Goal: Book appointment/travel/reservation

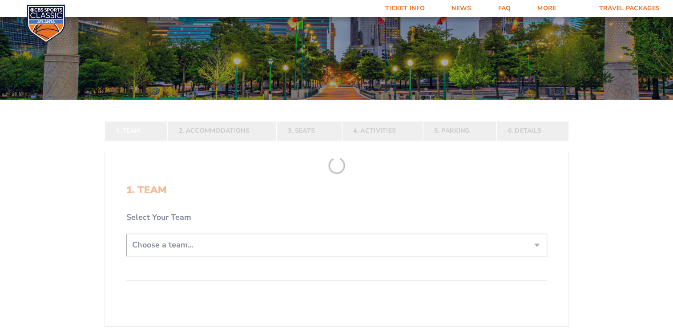
scroll to position [89, 0]
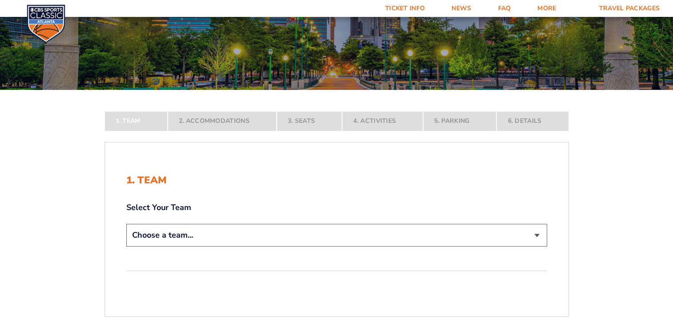
click at [227, 233] on select "Choose a team... [US_STATE] Wildcats [US_STATE] State Buckeyes [US_STATE] Tar H…" at bounding box center [336, 235] width 421 height 23
select select "12956"
click at [126, 246] on select "Choose a team... [US_STATE] Wildcats [US_STATE] State Buckeyes [US_STATE] Tar H…" at bounding box center [336, 235] width 421 height 23
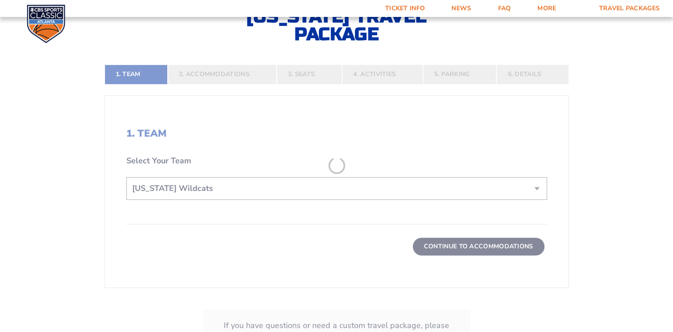
scroll to position [222, 0]
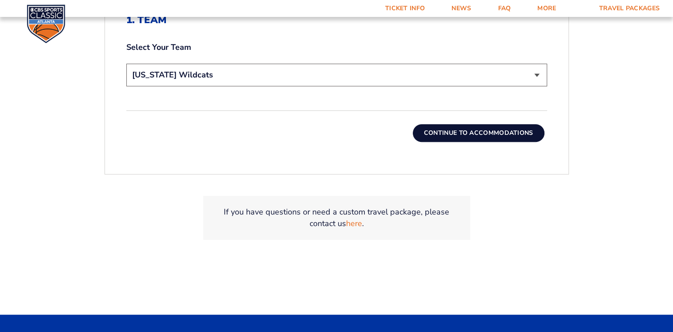
click at [464, 134] on button "Continue To Accommodations" at bounding box center [479, 133] width 132 height 18
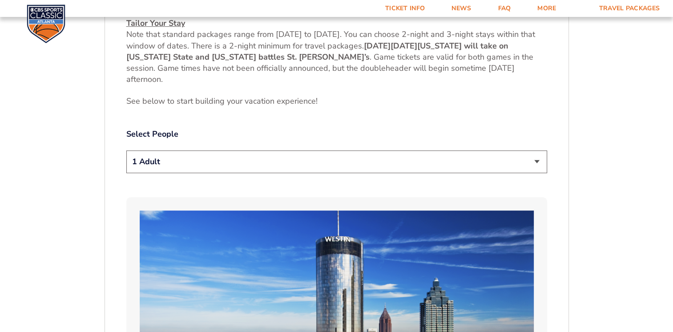
scroll to position [423, 0]
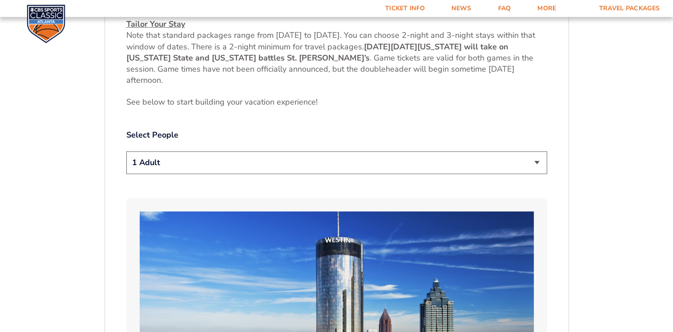
click at [257, 162] on select "1 Adult 2 Adults 3 Adults 4 Adults 2 Adults + 1 Child 2 Adults + 2 Children 2 A…" at bounding box center [336, 162] width 421 height 23
select select "2 Adults + 1 Child"
click at [126, 151] on select "1 Adult 2 Adults 3 Adults 4 Adults 2 Adults + 1 Child 2 Adults + 2 Children 2 A…" at bounding box center [336, 162] width 421 height 23
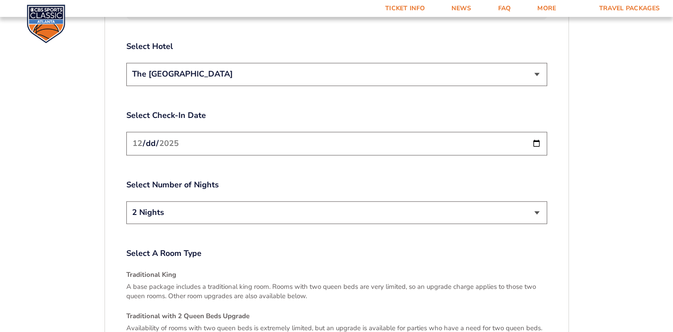
scroll to position [1090, 0]
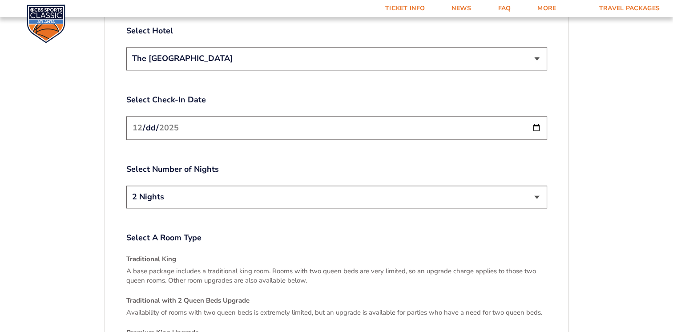
click at [227, 121] on input "[DATE]" at bounding box center [336, 128] width 421 height 24
click at [535, 120] on input "[DATE]" at bounding box center [336, 128] width 421 height 24
click at [535, 119] on input "[DATE]" at bounding box center [336, 128] width 421 height 24
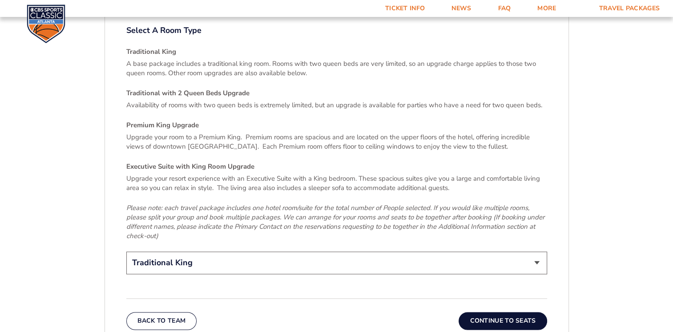
scroll to position [1312, 0]
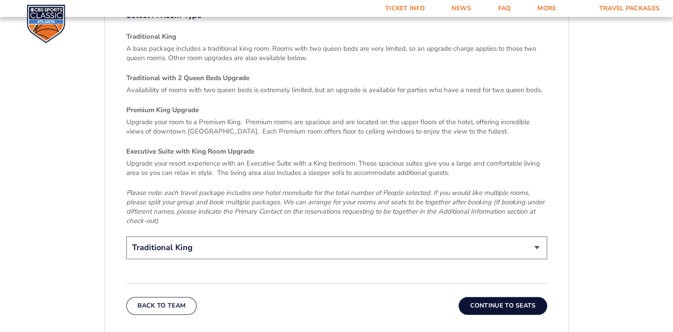
click at [181, 243] on select "Traditional King Traditional with 2 Queen Beds Upgrade (+$45 per night) Premium…" at bounding box center [336, 247] width 421 height 23
select select "Executive Suite with King Room Upgrade"
click at [126, 236] on select "Traditional King Traditional with 2 Queen Beds Upgrade (+$45 per night) Premium…" at bounding box center [336, 247] width 421 height 23
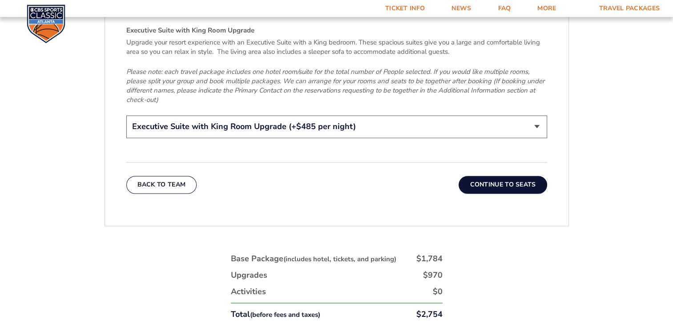
scroll to position [1446, 0]
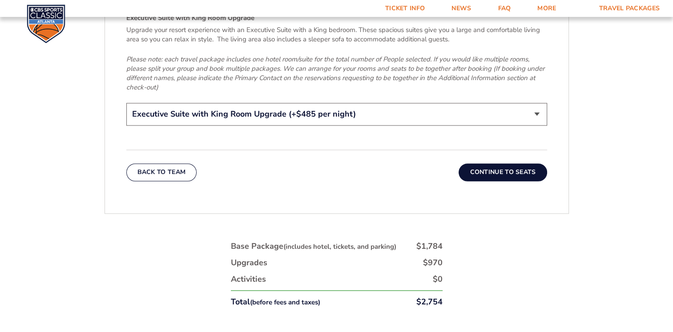
click at [509, 166] on button "Continue To Seats" at bounding box center [502, 172] width 88 height 18
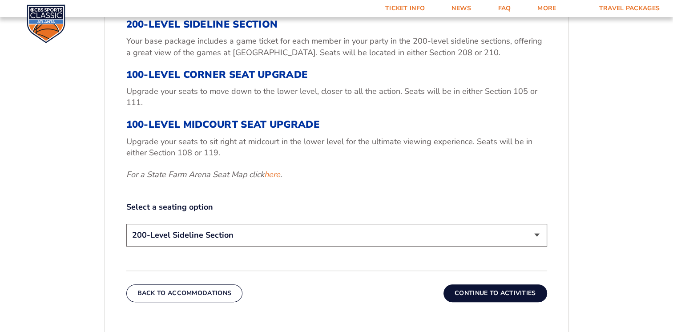
scroll to position [379, 0]
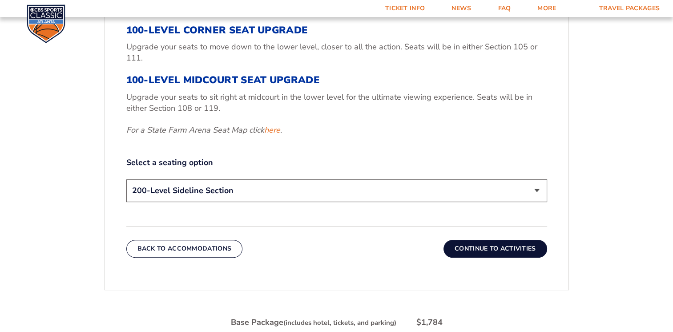
click at [258, 188] on select "200-Level Sideline Section 100-Level Corner Seat Upgrade (+$120 per person) 100…" at bounding box center [336, 190] width 421 height 23
select select "100-Level Midcourt Seat Upgrade"
click at [126, 179] on select "200-Level Sideline Section 100-Level Corner Seat Upgrade (+$120 per person) 100…" at bounding box center [336, 190] width 421 height 23
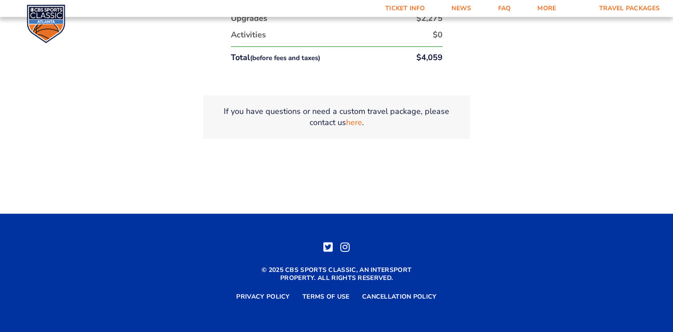
scroll to position [654, 0]
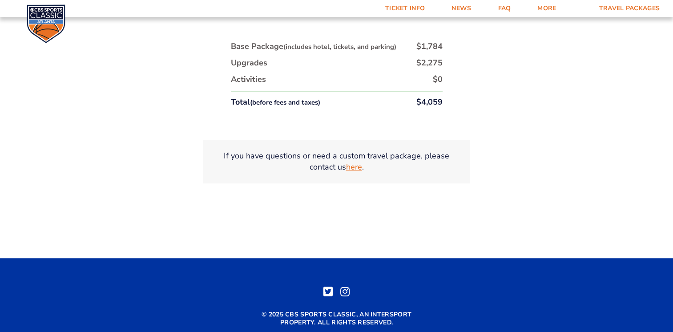
click at [357, 169] on link "here" at bounding box center [354, 166] width 16 height 11
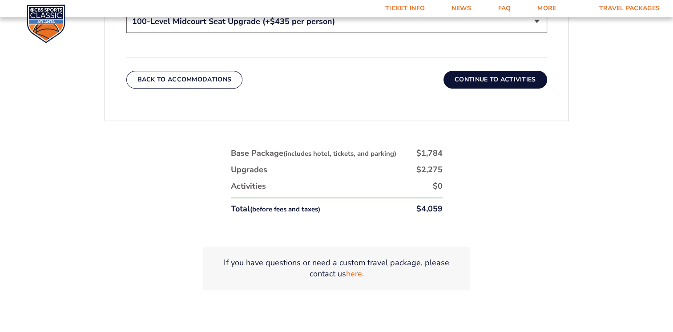
scroll to position [432, 0]
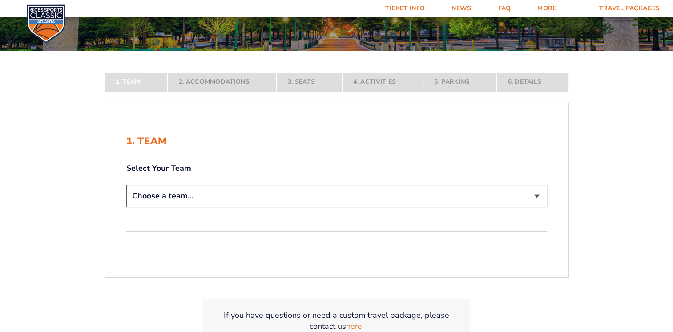
scroll to position [222, 0]
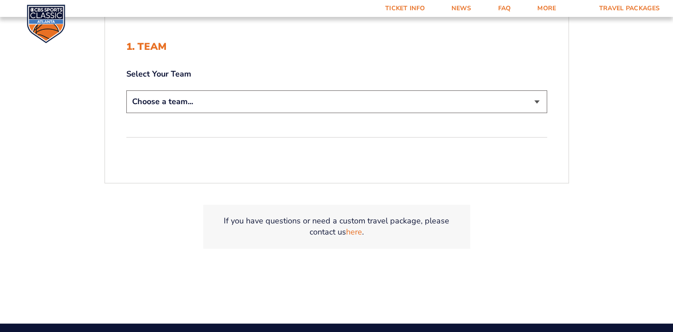
click at [192, 108] on select "Choose a team... [US_STATE] Wildcats [US_STATE] State Buckeyes [US_STATE] Tar H…" at bounding box center [336, 101] width 421 height 23
select select "12956"
click at [126, 90] on select "Choose a team... [US_STATE] Wildcats [US_STATE] State Buckeyes [US_STATE] Tar H…" at bounding box center [336, 101] width 421 height 23
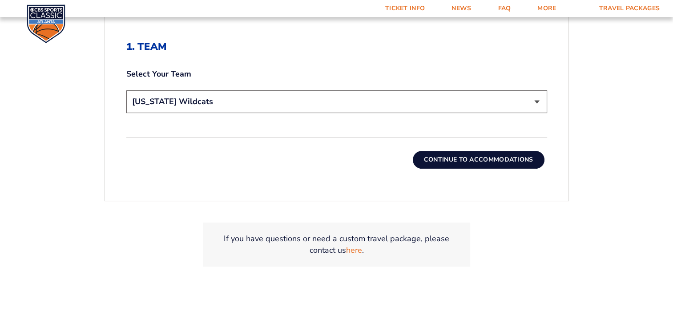
click at [429, 161] on button "Continue To Accommodations" at bounding box center [479, 160] width 132 height 18
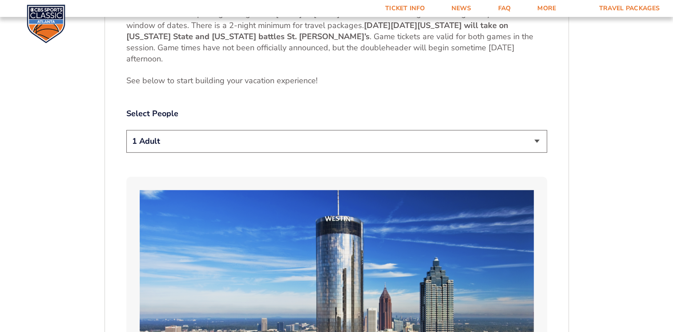
scroll to position [468, 0]
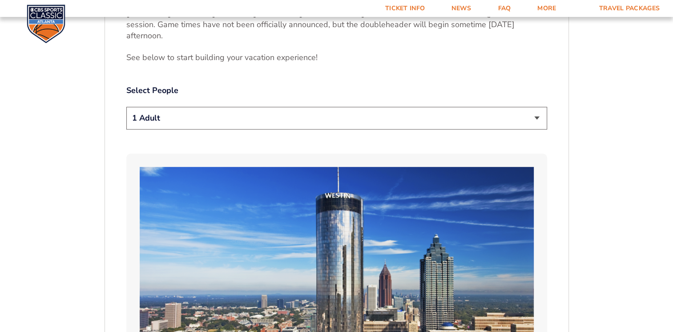
click at [208, 122] on select "1 Adult 2 Adults 3 Adults 4 Adults 2 Adults + 1 Child 2 Adults + 2 Children 2 A…" at bounding box center [336, 118] width 421 height 23
select select "2 Adults"
click at [126, 107] on select "1 Adult 2 Adults 3 Adults 4 Adults 2 Adults + 1 Child 2 Adults + 2 Children 2 A…" at bounding box center [336, 118] width 421 height 23
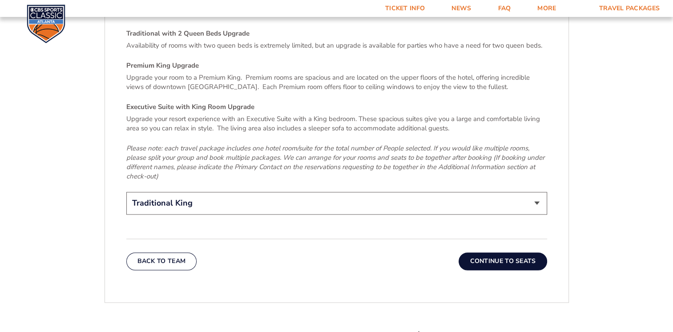
scroll to position [1312, 0]
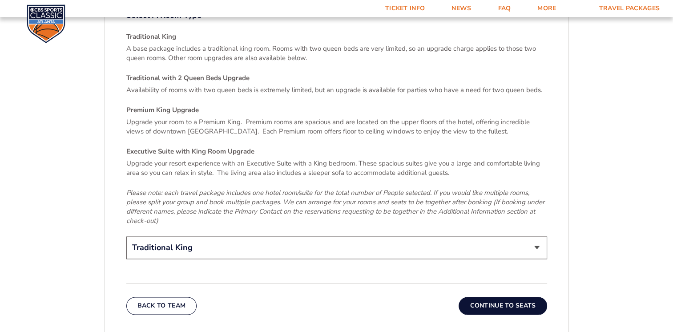
click at [228, 147] on h4 "Executive Suite with King Room Upgrade" at bounding box center [336, 151] width 421 height 9
copy h4 "Executive Suite with King Room Upgrade"
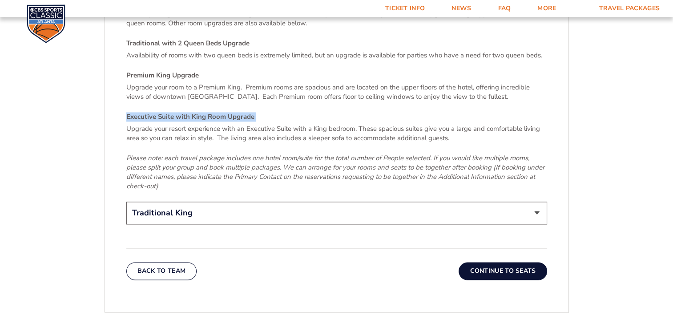
scroll to position [1401, 0]
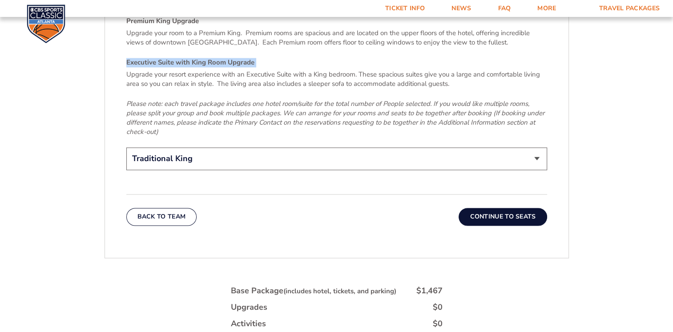
click at [389, 147] on select "Traditional King Traditional with 2 Queen Beds Upgrade (+$45 per night) Premium…" at bounding box center [336, 158] width 421 height 23
select select "Executive Suite with King Room Upgrade"
click at [126, 147] on select "Traditional King Traditional with 2 Queen Beds Upgrade (+$45 per night) Premium…" at bounding box center [336, 158] width 421 height 23
click at [485, 208] on button "Continue To Seats" at bounding box center [502, 217] width 88 height 18
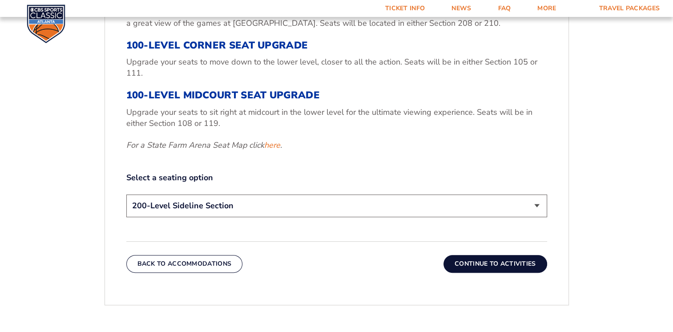
scroll to position [379, 0]
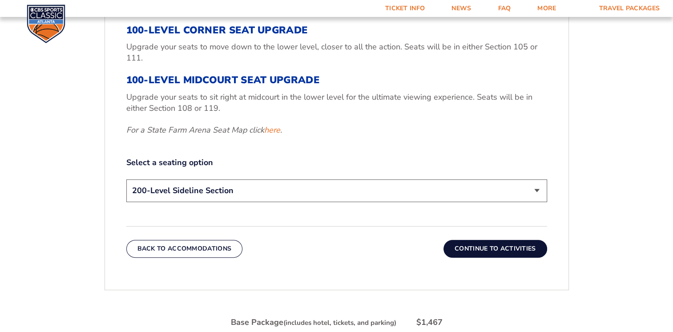
click at [322, 189] on select "200-Level Sideline Section 100-Level Corner Seat Upgrade (+$120 per person) 100…" at bounding box center [336, 190] width 421 height 23
select select "100-Level Midcourt Seat Upgrade"
click at [126, 179] on select "200-Level Sideline Section 100-Level Corner Seat Upgrade (+$120 per person) 100…" at bounding box center [336, 190] width 421 height 23
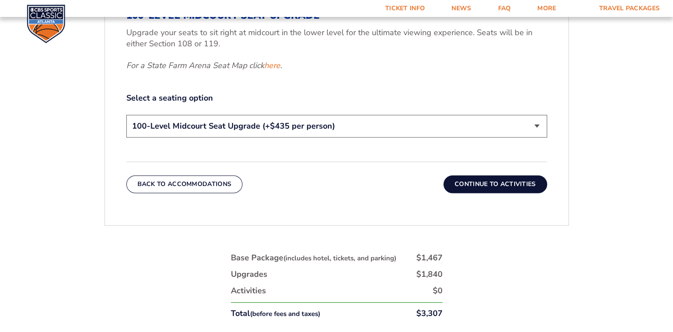
scroll to position [512, 0]
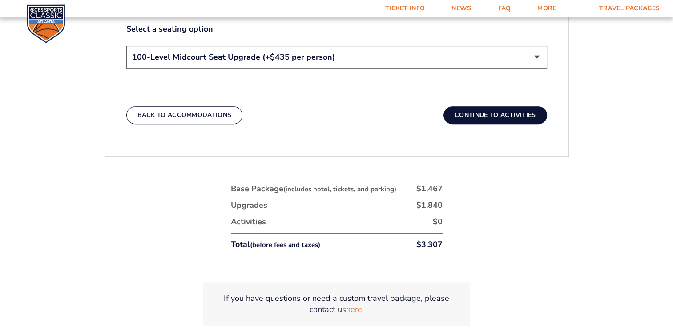
click at [490, 115] on button "Continue To Activities" at bounding box center [495, 115] width 104 height 18
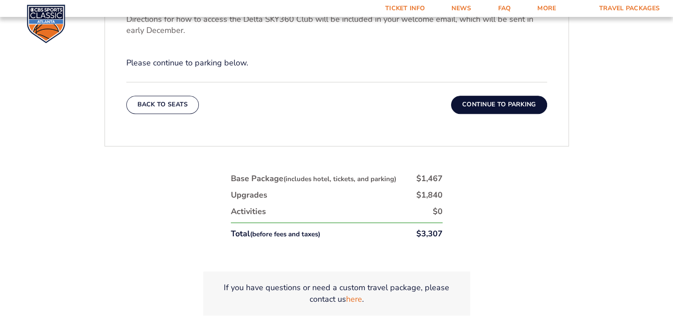
scroll to position [334, 0]
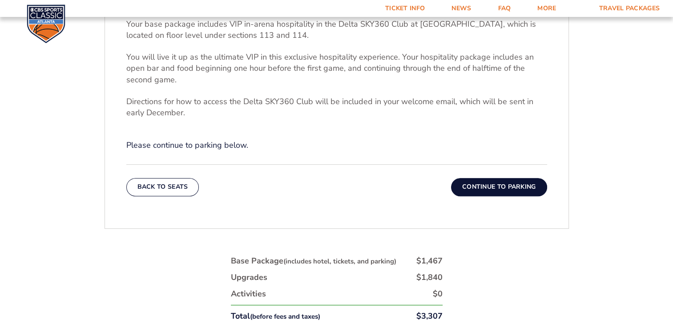
click at [467, 181] on button "Continue To Parking" at bounding box center [499, 187] width 96 height 18
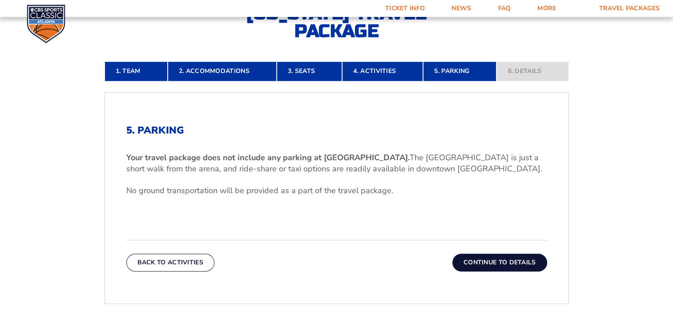
scroll to position [245, 0]
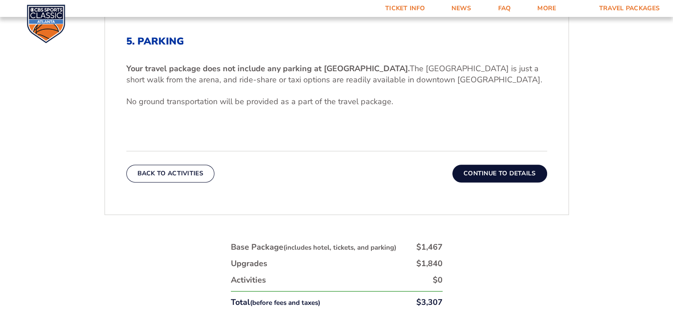
click at [477, 170] on button "Continue To Details" at bounding box center [499, 173] width 95 height 18
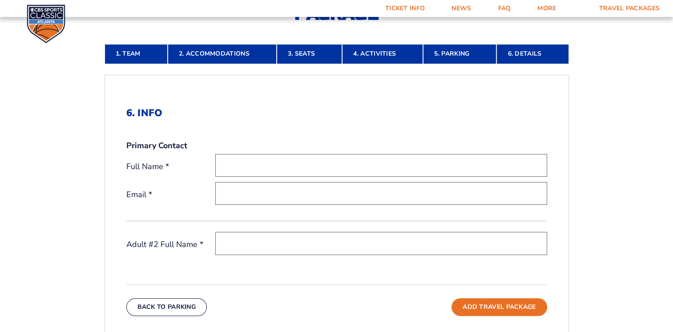
scroll to position [201, 0]
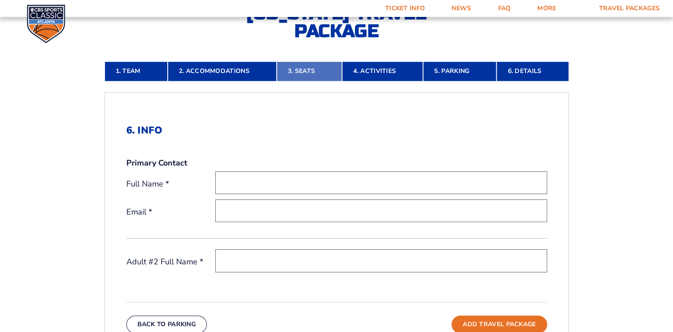
click at [293, 75] on link "3. Seats" at bounding box center [309, 71] width 65 height 20
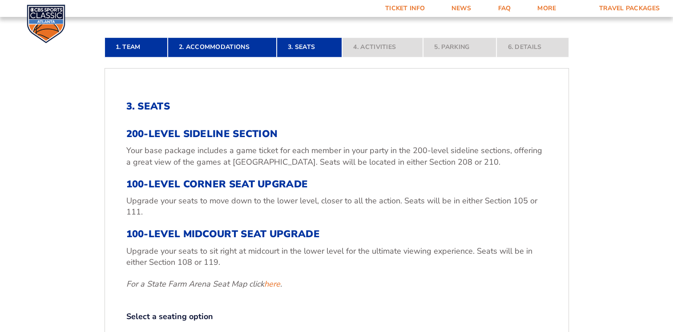
scroll to position [245, 0]
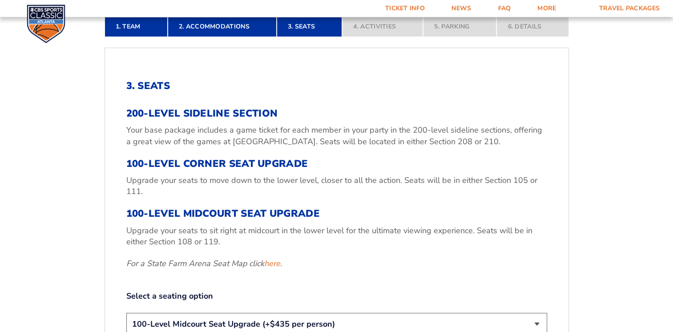
click at [190, 213] on h3 "100-Level Midcourt Seat Upgrade" at bounding box center [336, 214] width 421 height 12
click at [224, 216] on h3 "100-Level Midcourt Seat Upgrade" at bounding box center [336, 214] width 421 height 12
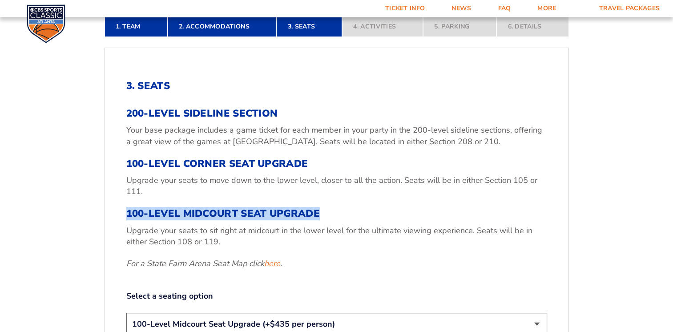
drag, startPoint x: 320, startPoint y: 210, endPoint x: 122, endPoint y: 214, distance: 197.9
click at [122, 214] on div "3. Seats 200-Level Sideline Section Your base package includes a game ticket fo…" at bounding box center [336, 235] width 463 height 353
copy h3 "100-Level Midcourt Seat Upgrade"
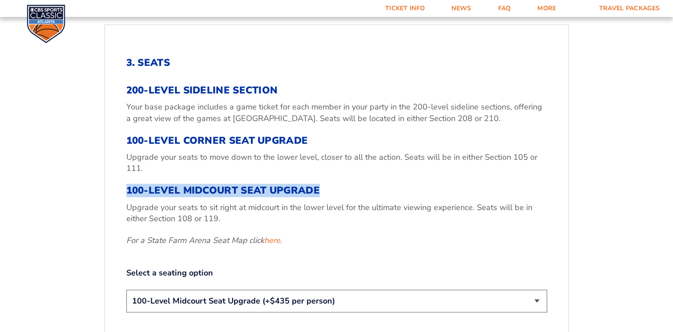
scroll to position [290, 0]
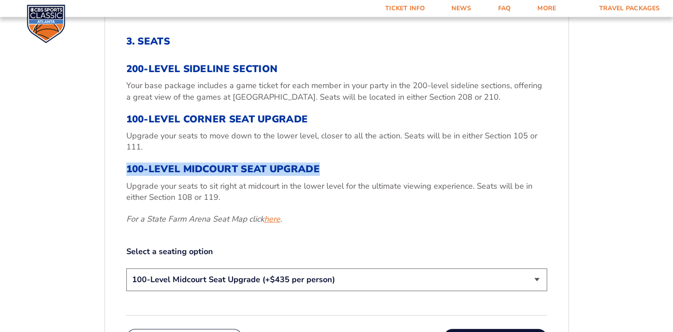
click at [269, 219] on link "here" at bounding box center [272, 218] width 16 height 11
